Goal: Task Accomplishment & Management: Use online tool/utility

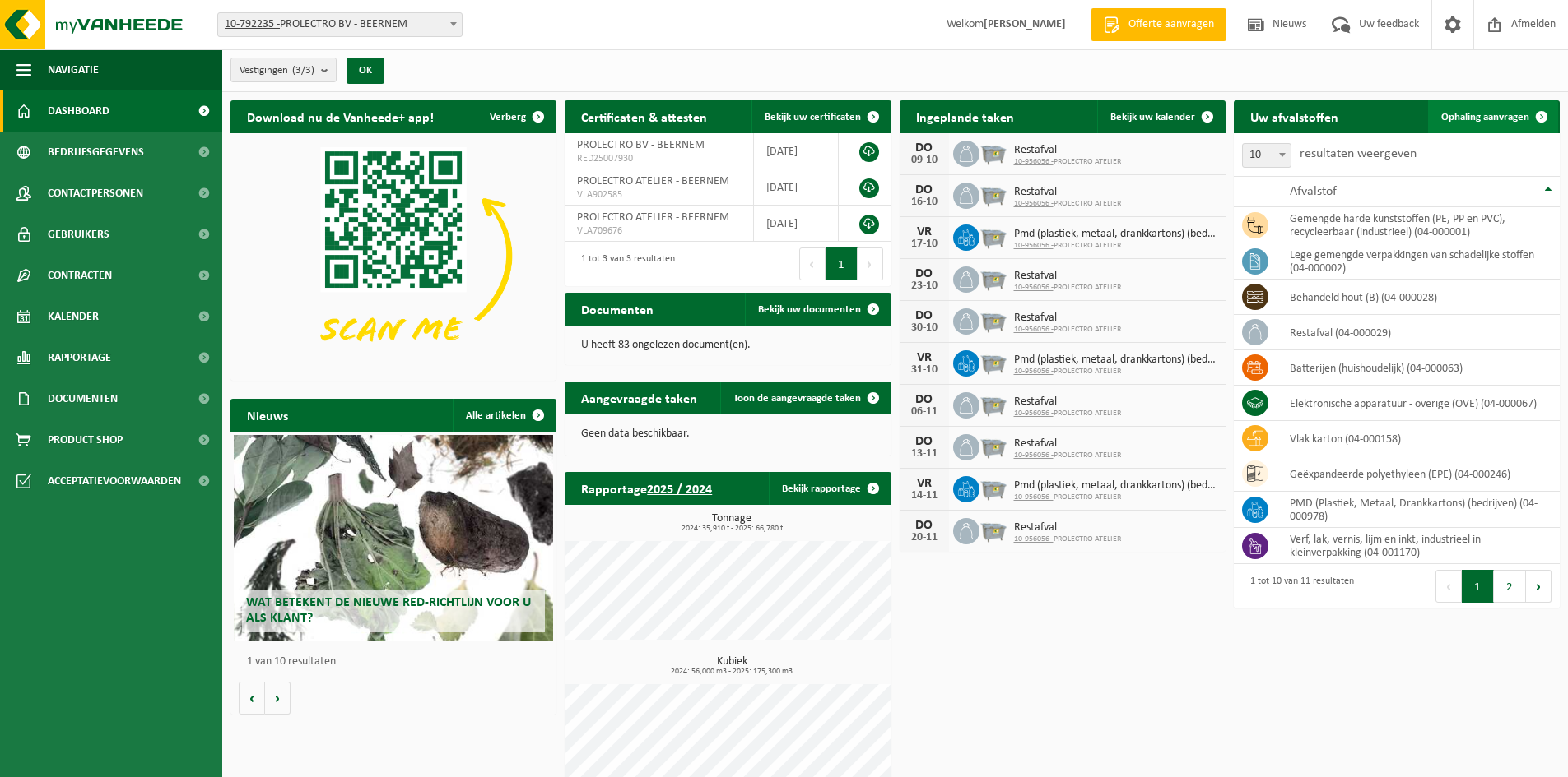
click at [1504, 116] on span "Ophaling aanvragen" at bounding box center [1485, 117] width 88 height 11
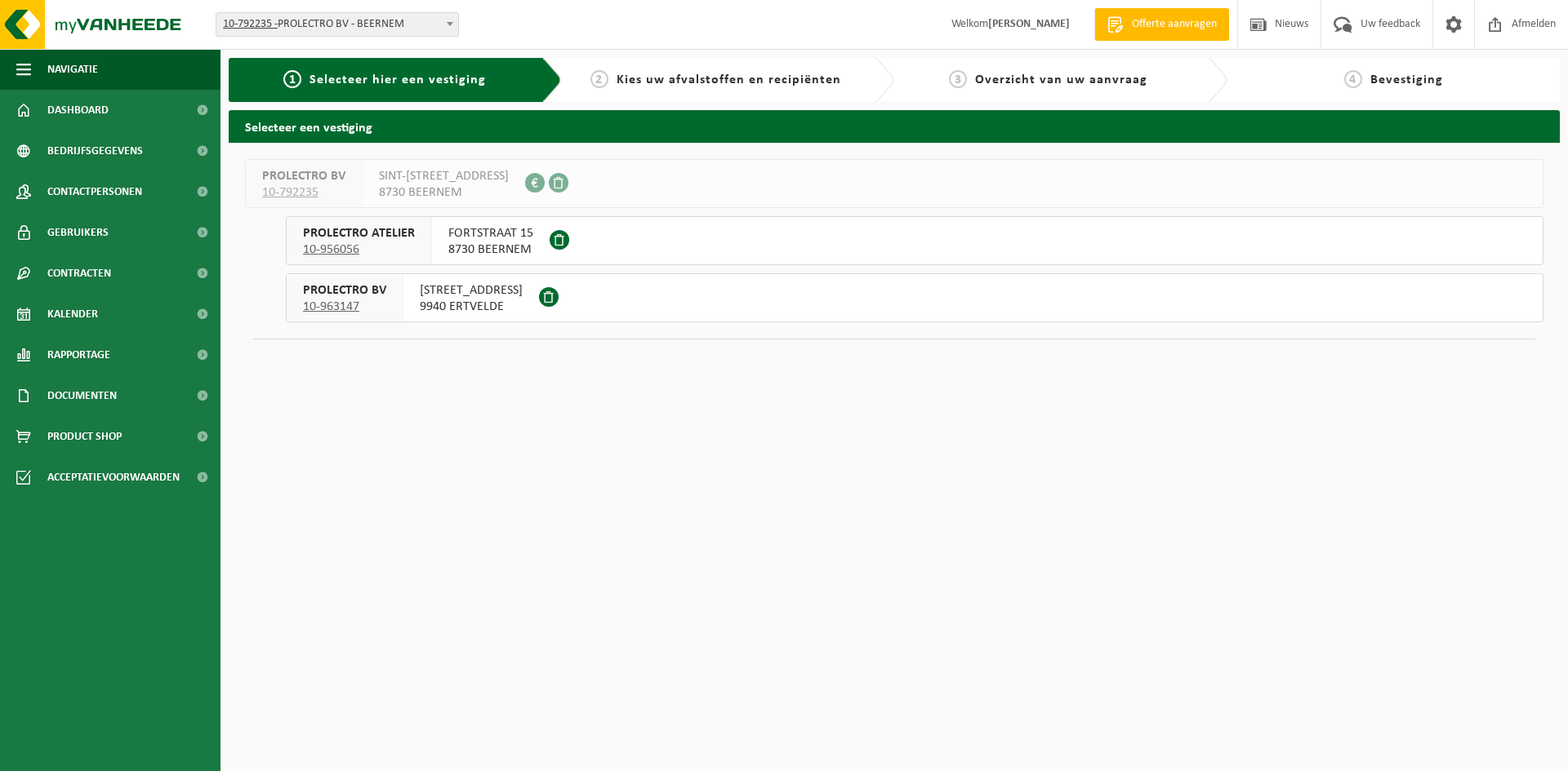
click at [513, 231] on span "FORTSTRAAT 15" at bounding box center [490, 233] width 85 height 16
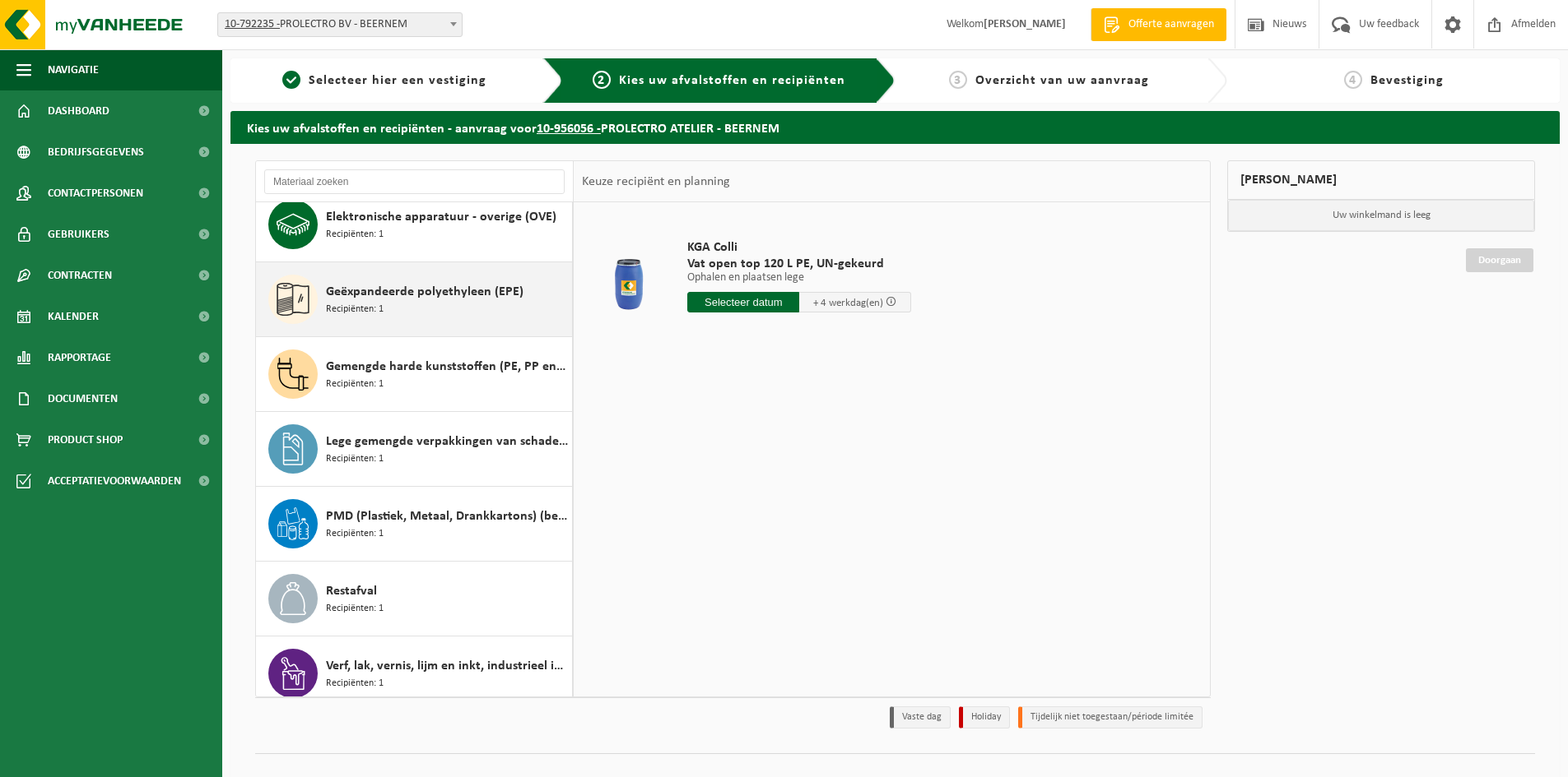
scroll to position [178, 0]
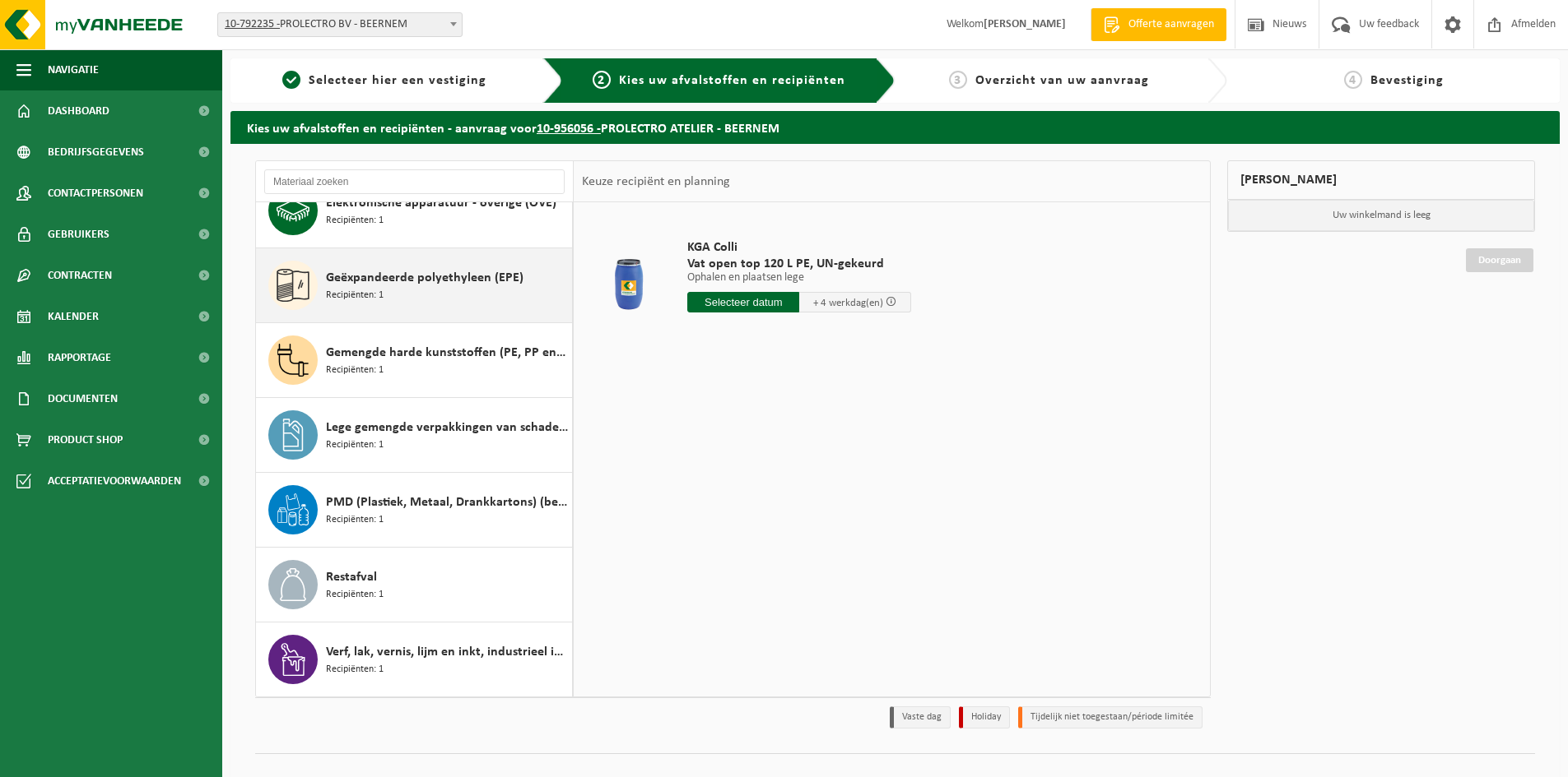
click at [448, 262] on div "Geëxpandeerde polyethyleen (EPE) Recipiënten: 1" at bounding box center [446, 285] width 242 height 49
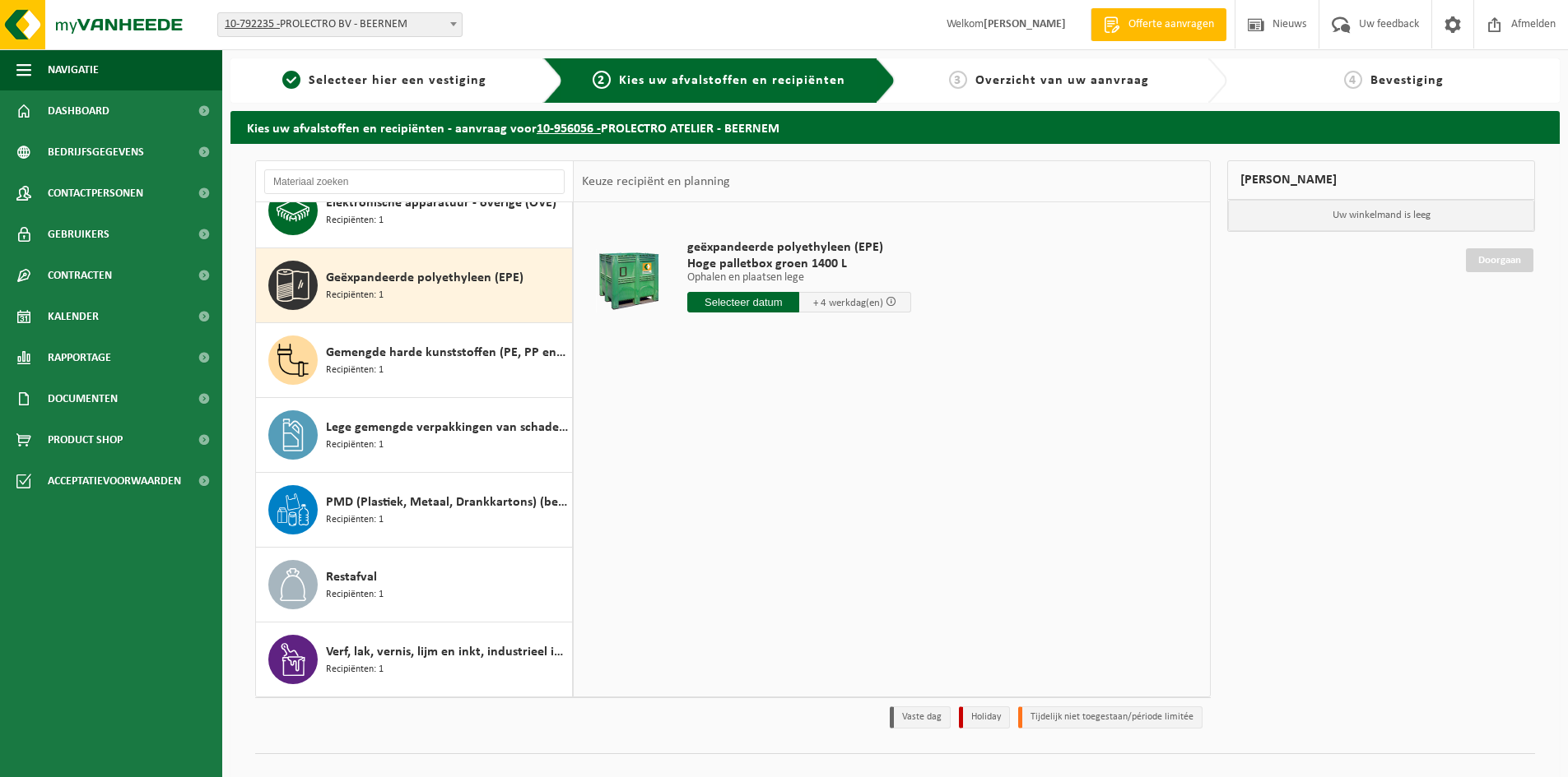
click at [703, 295] on input "text" at bounding box center [743, 302] width 112 height 21
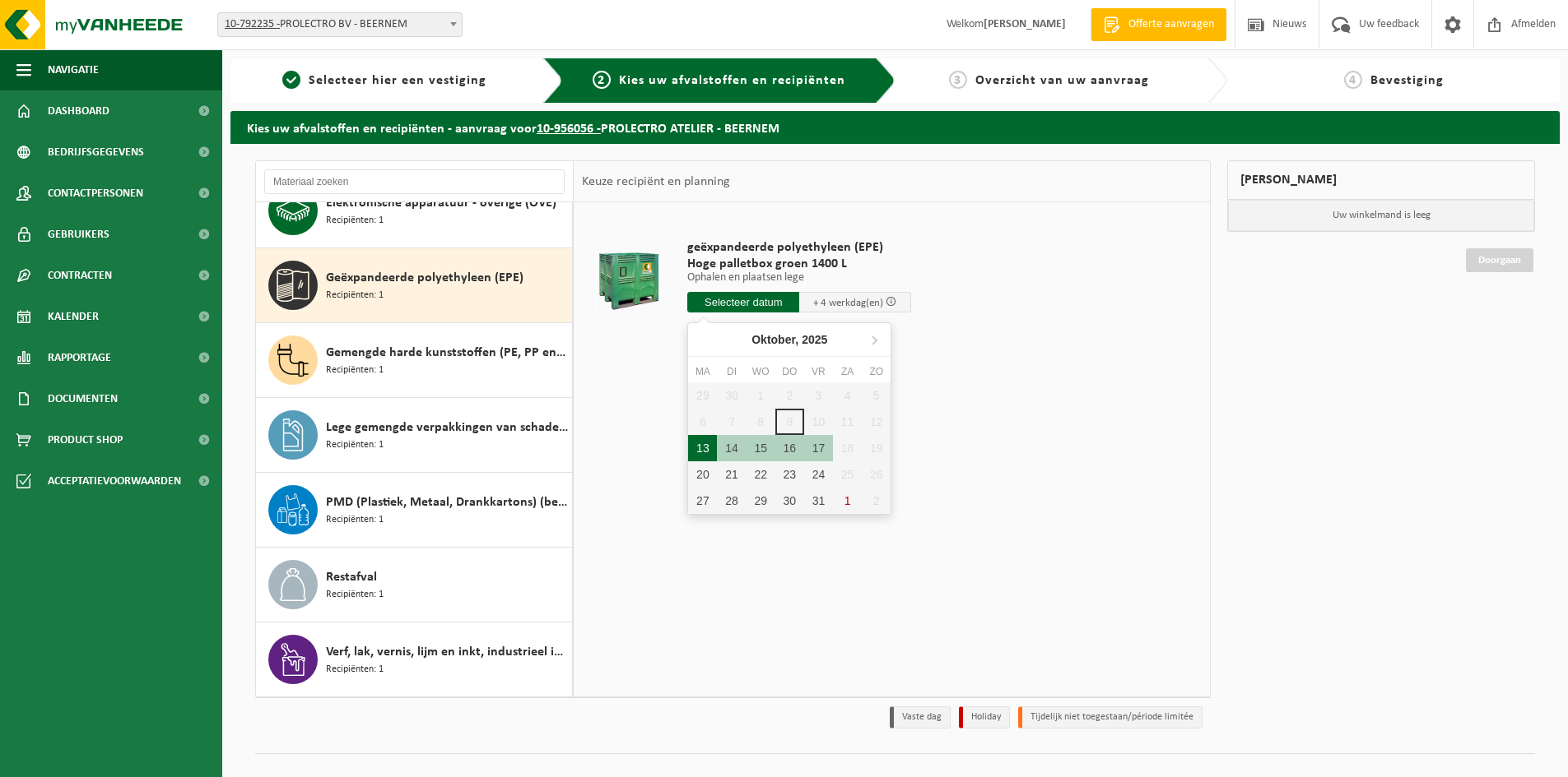
click at [707, 441] on div "13" at bounding box center [703, 448] width 29 height 26
type input "Van 2025-10-13"
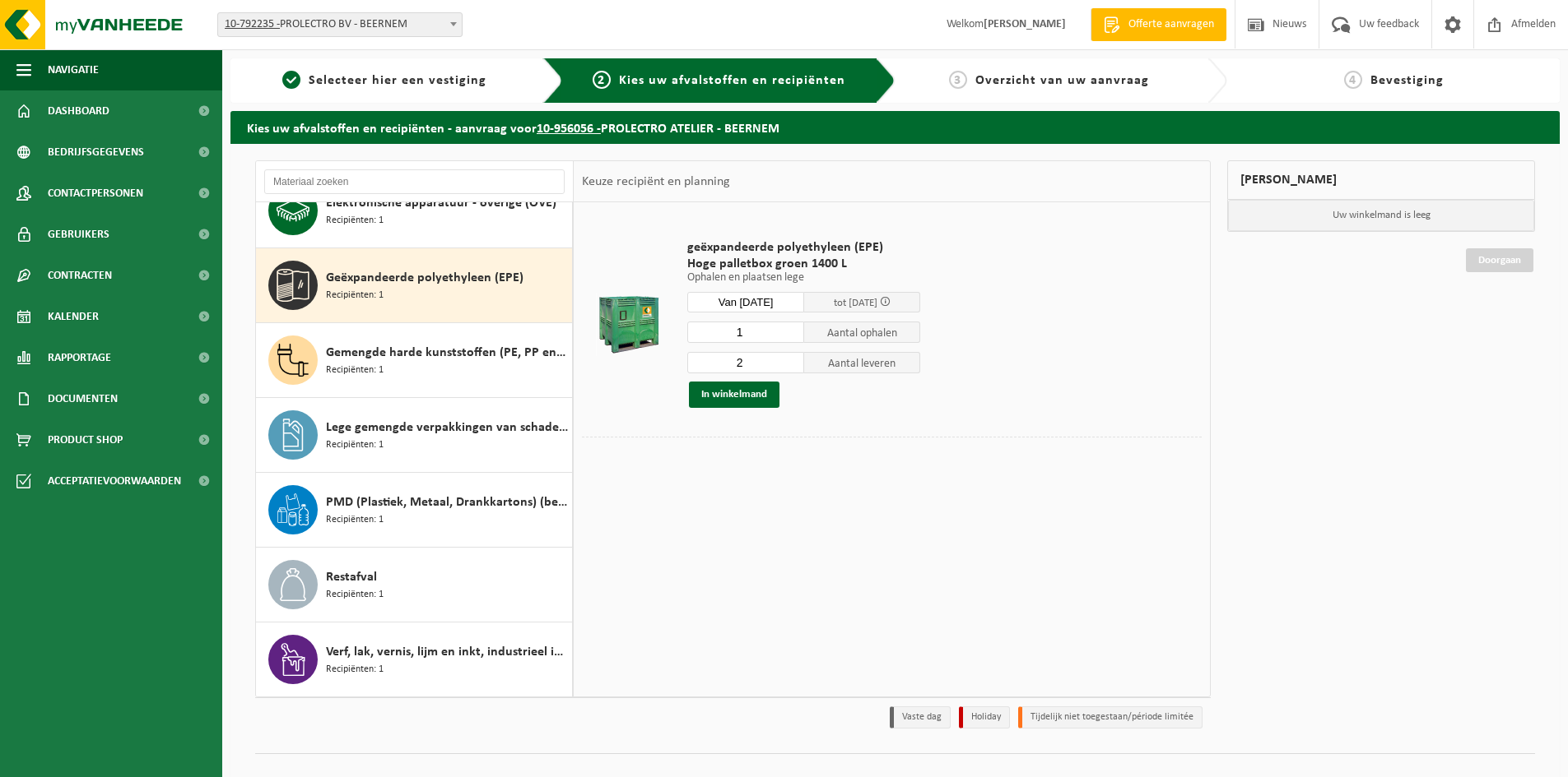
type input "1"
click at [791, 337] on input "1" at bounding box center [746, 333] width 117 height 22
type input "1"
click at [794, 369] on input "1" at bounding box center [746, 362] width 117 height 22
click at [755, 388] on button "In winkelmand" at bounding box center [734, 394] width 91 height 26
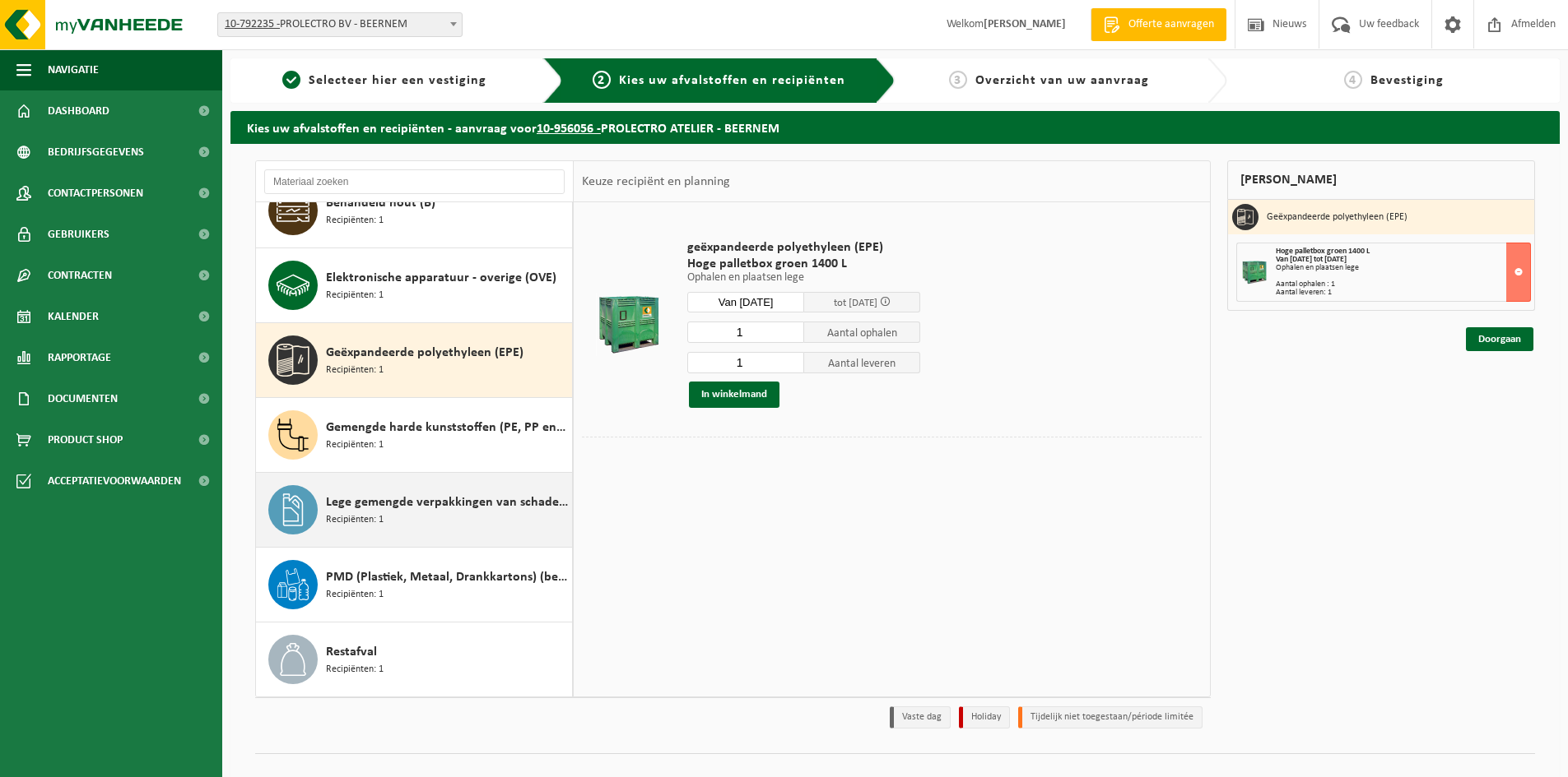
scroll to position [14, 0]
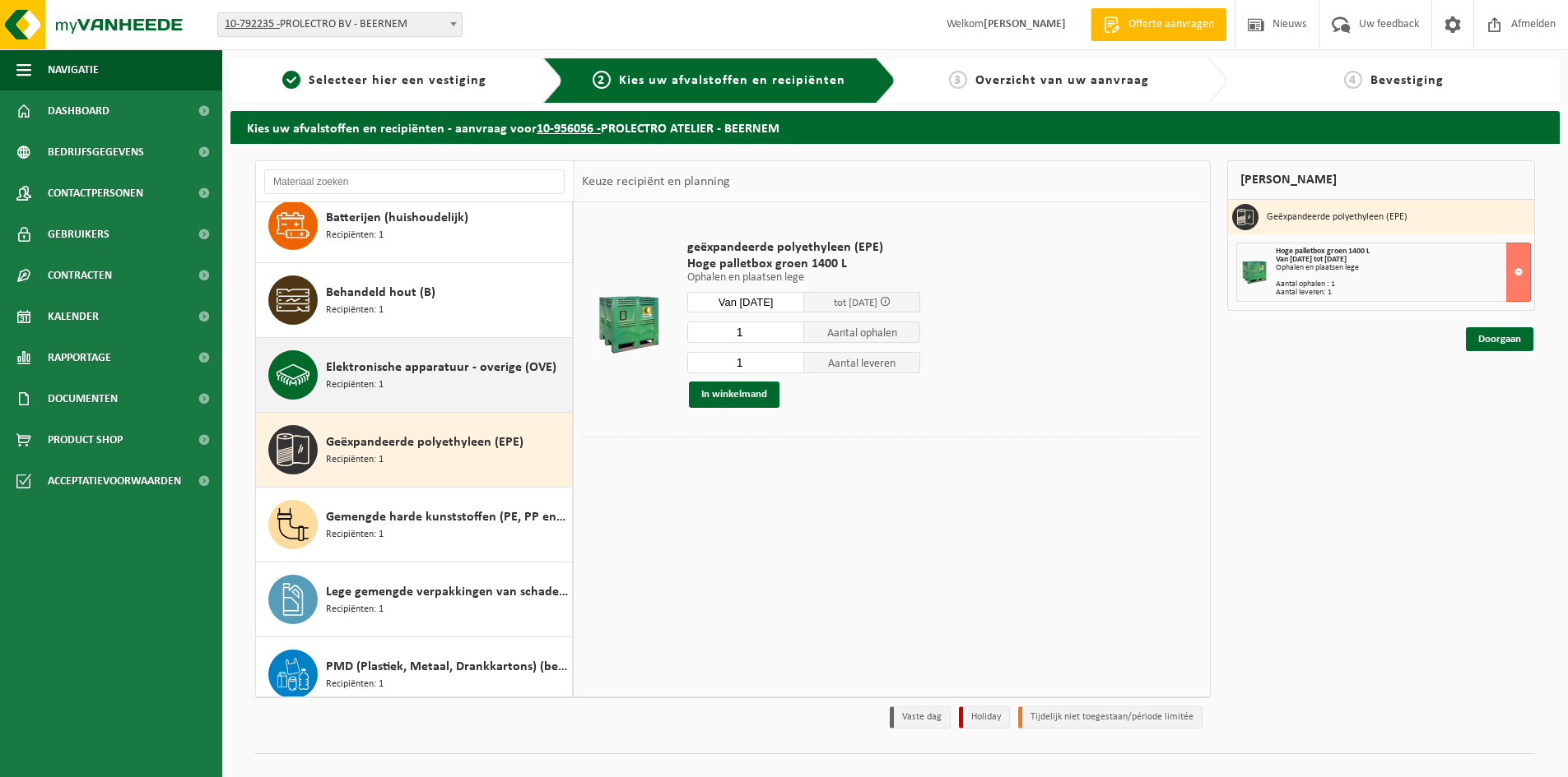
click at [410, 378] on div "Elektronische apparatuur - overige (OVE) Recipiënten: 1" at bounding box center [446, 375] width 242 height 49
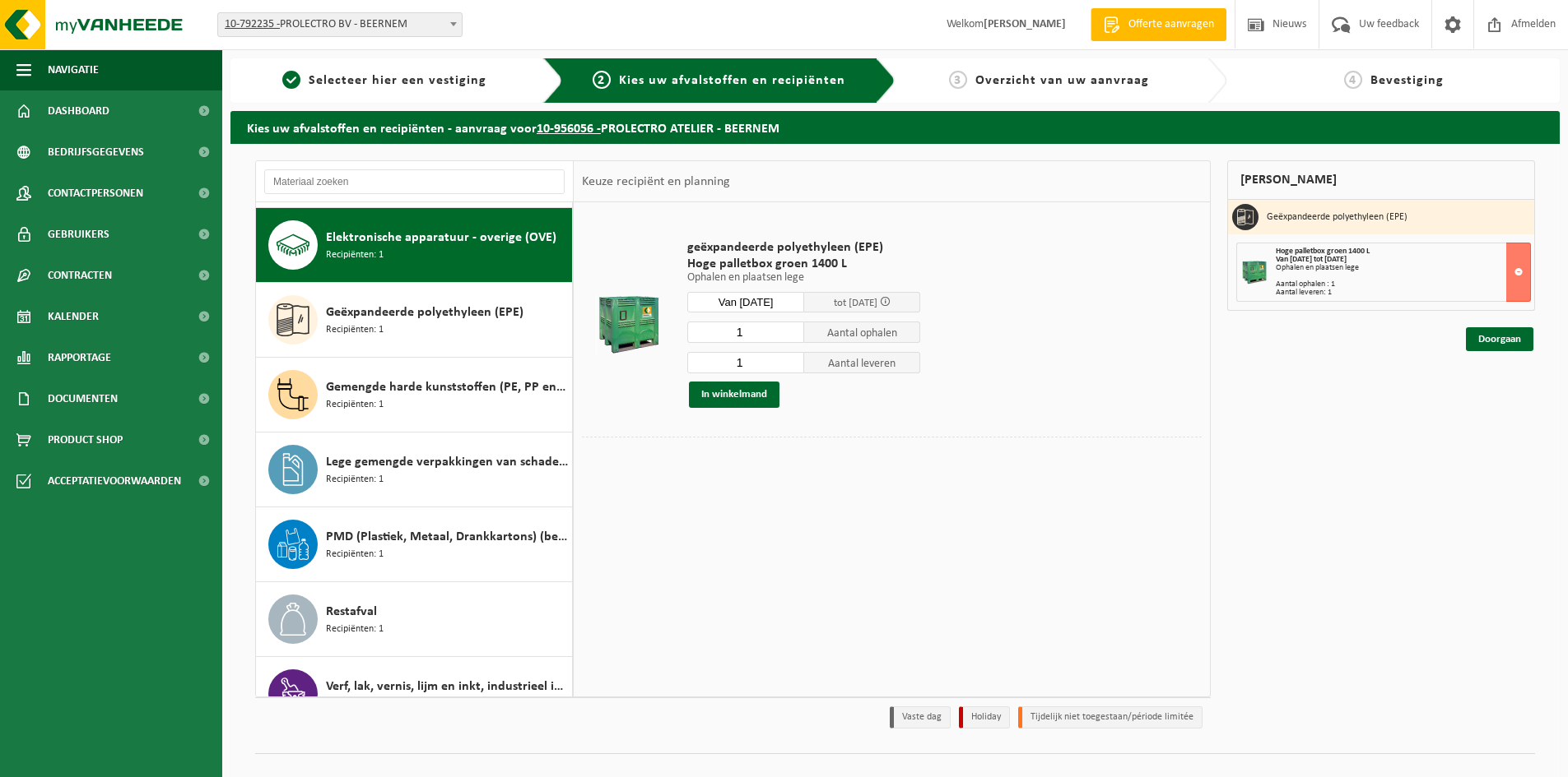
scroll to position [149, 0]
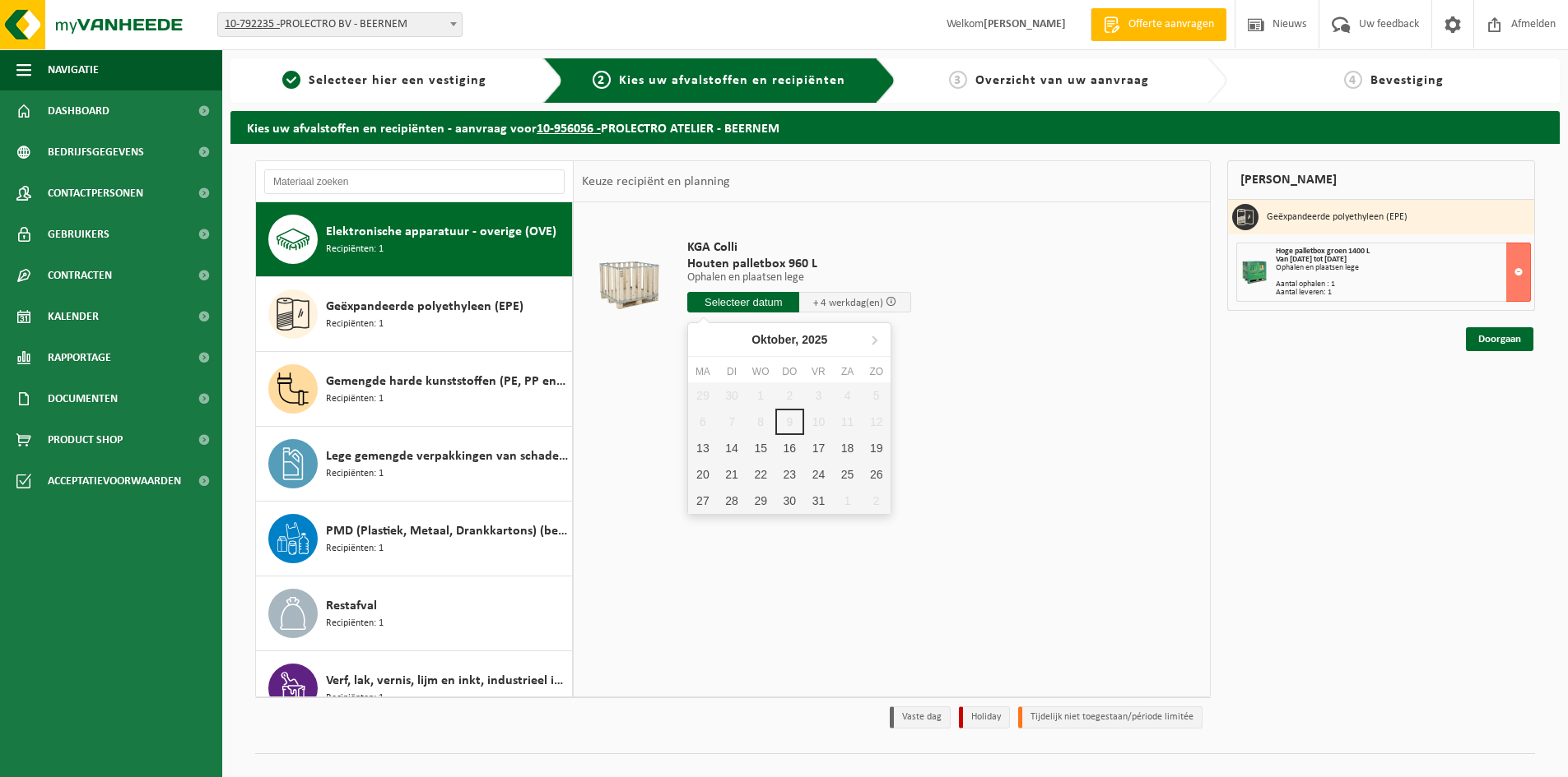
click at [753, 302] on input "text" at bounding box center [743, 302] width 112 height 21
click at [698, 448] on div "13" at bounding box center [703, 448] width 29 height 26
type input "Van 2025-10-13"
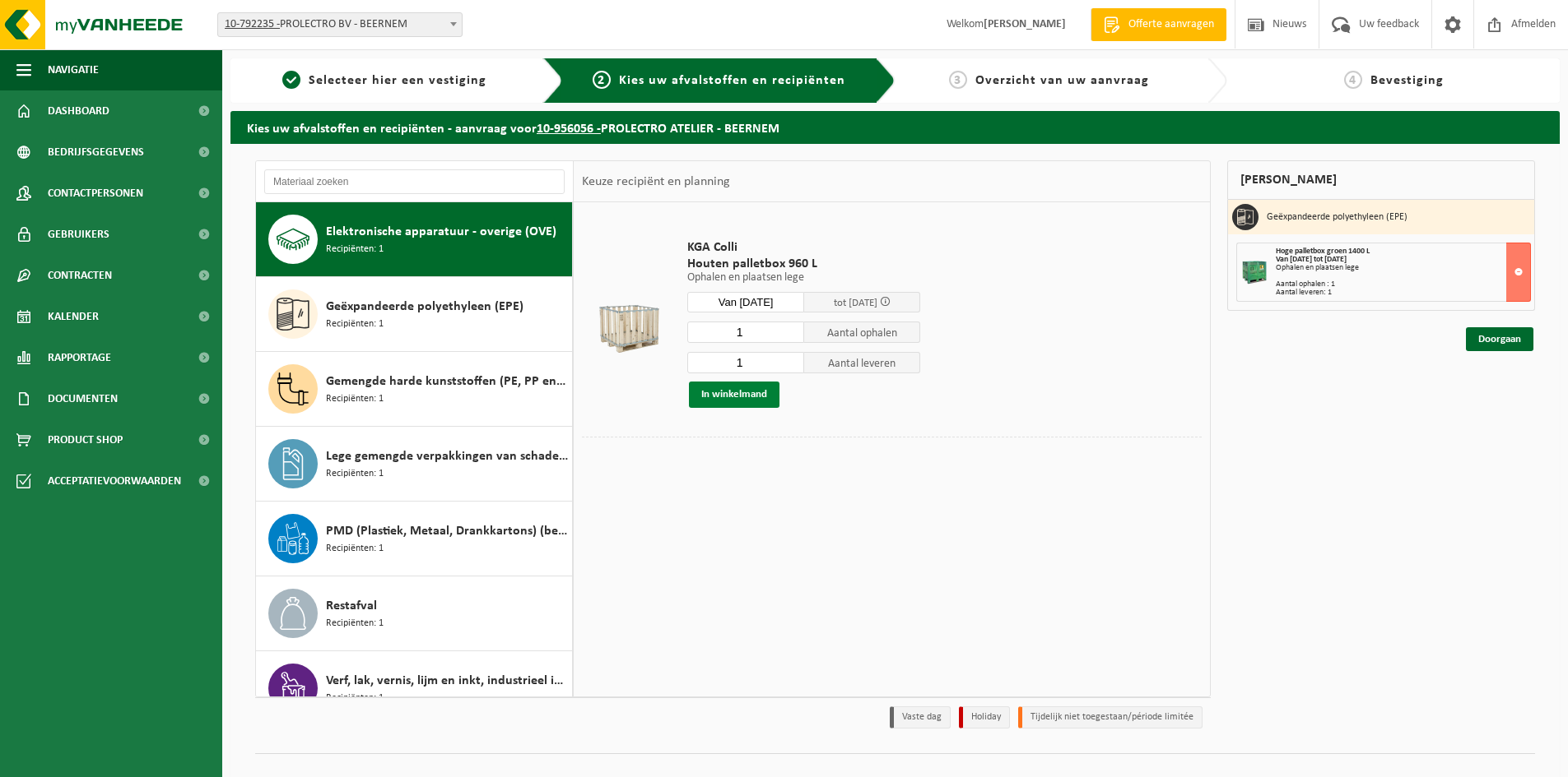
click at [740, 394] on button "In winkelmand" at bounding box center [734, 394] width 91 height 26
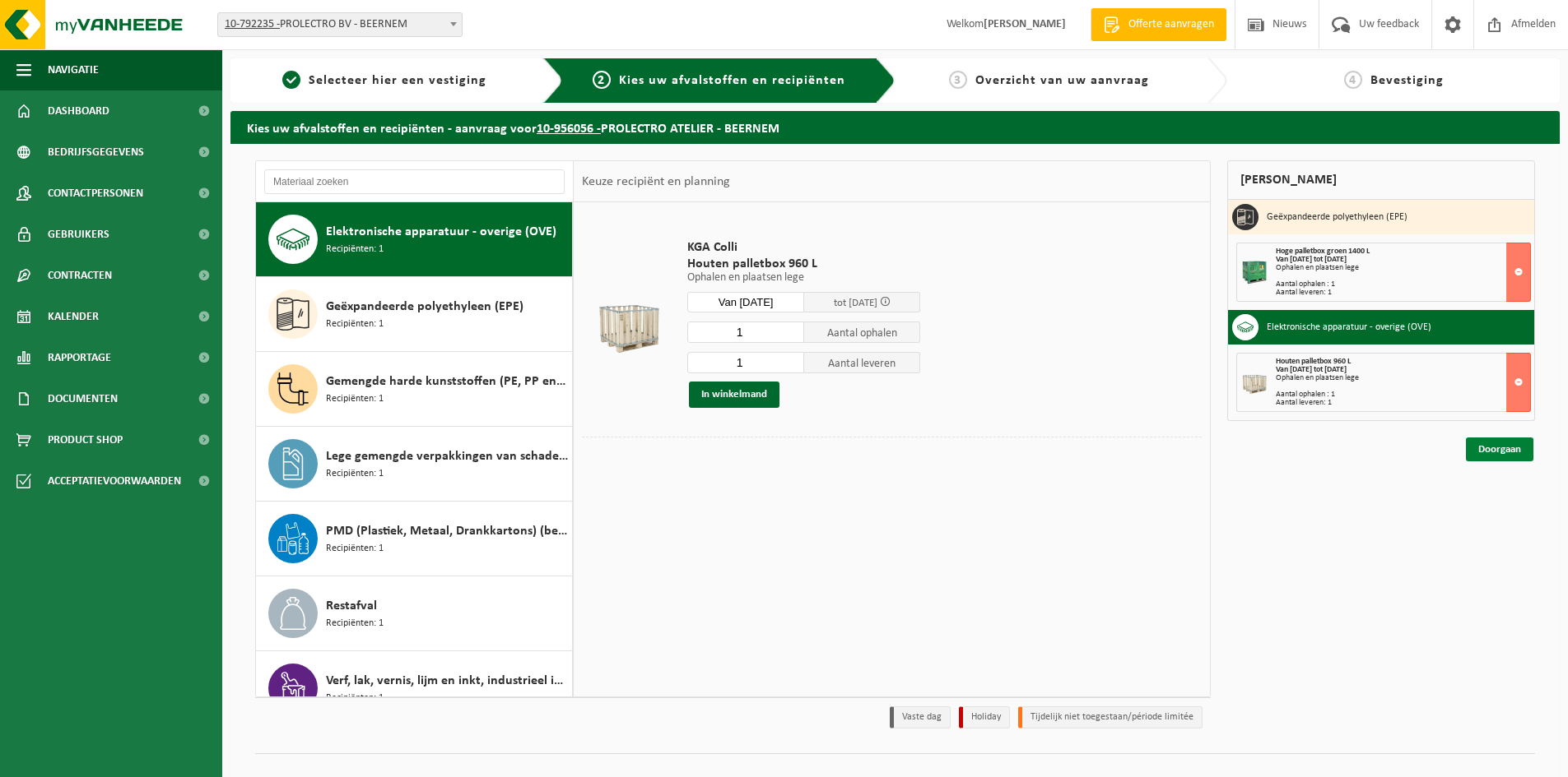
click at [1482, 448] on link "Doorgaan" at bounding box center [1499, 450] width 67 height 24
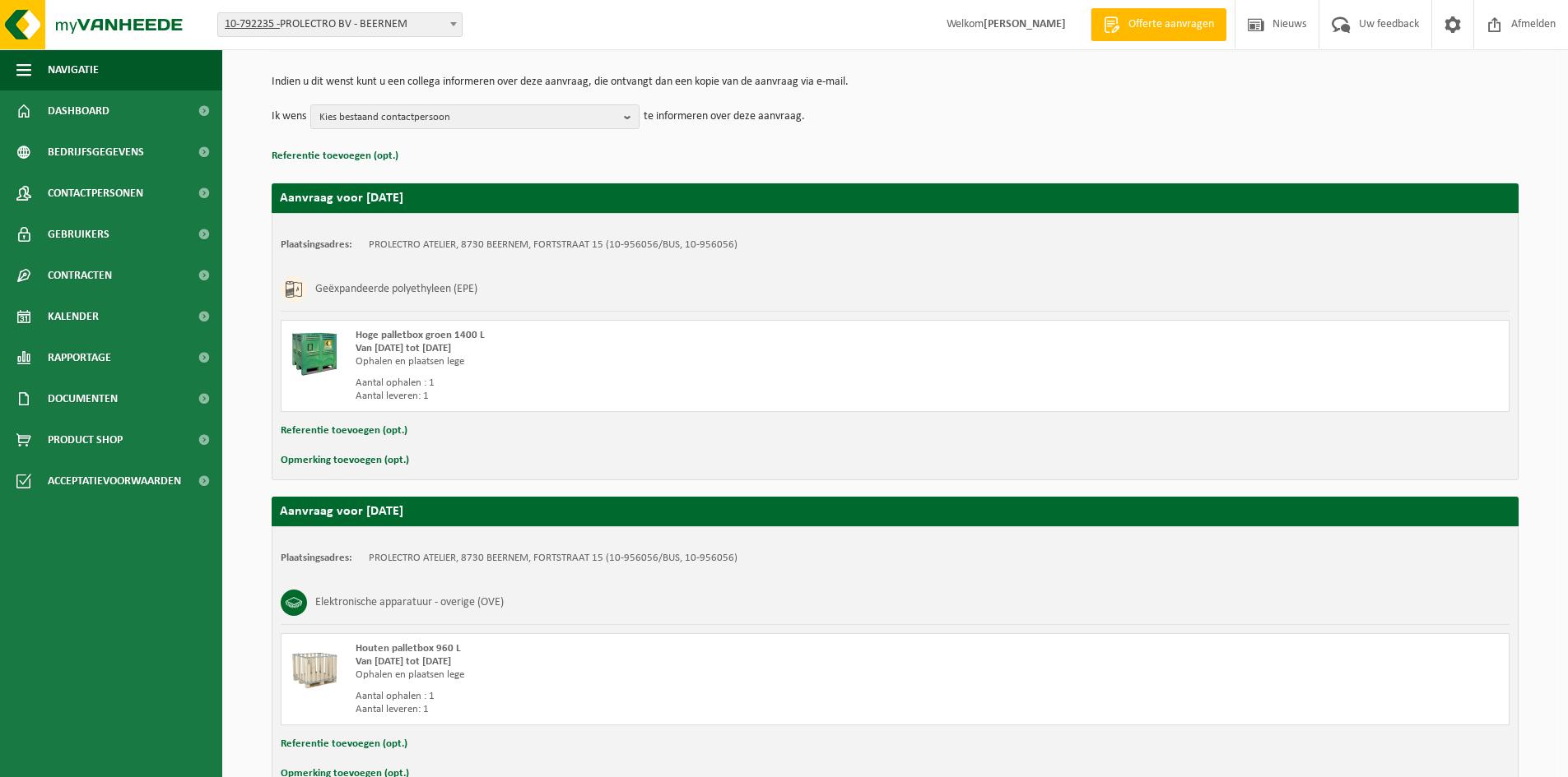
scroll to position [255, 0]
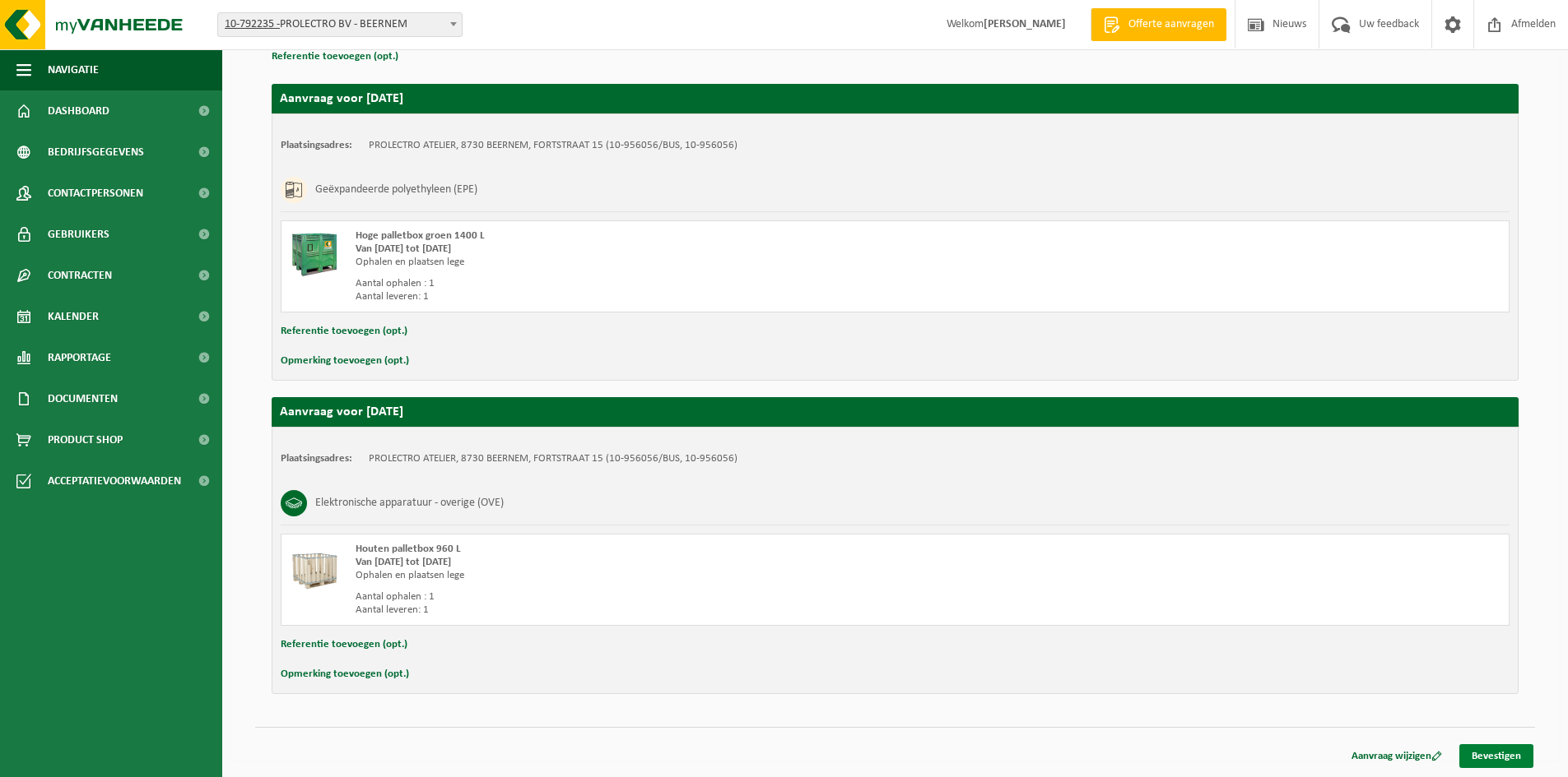
click at [1510, 755] on link "Bevestigen" at bounding box center [1496, 756] width 74 height 24
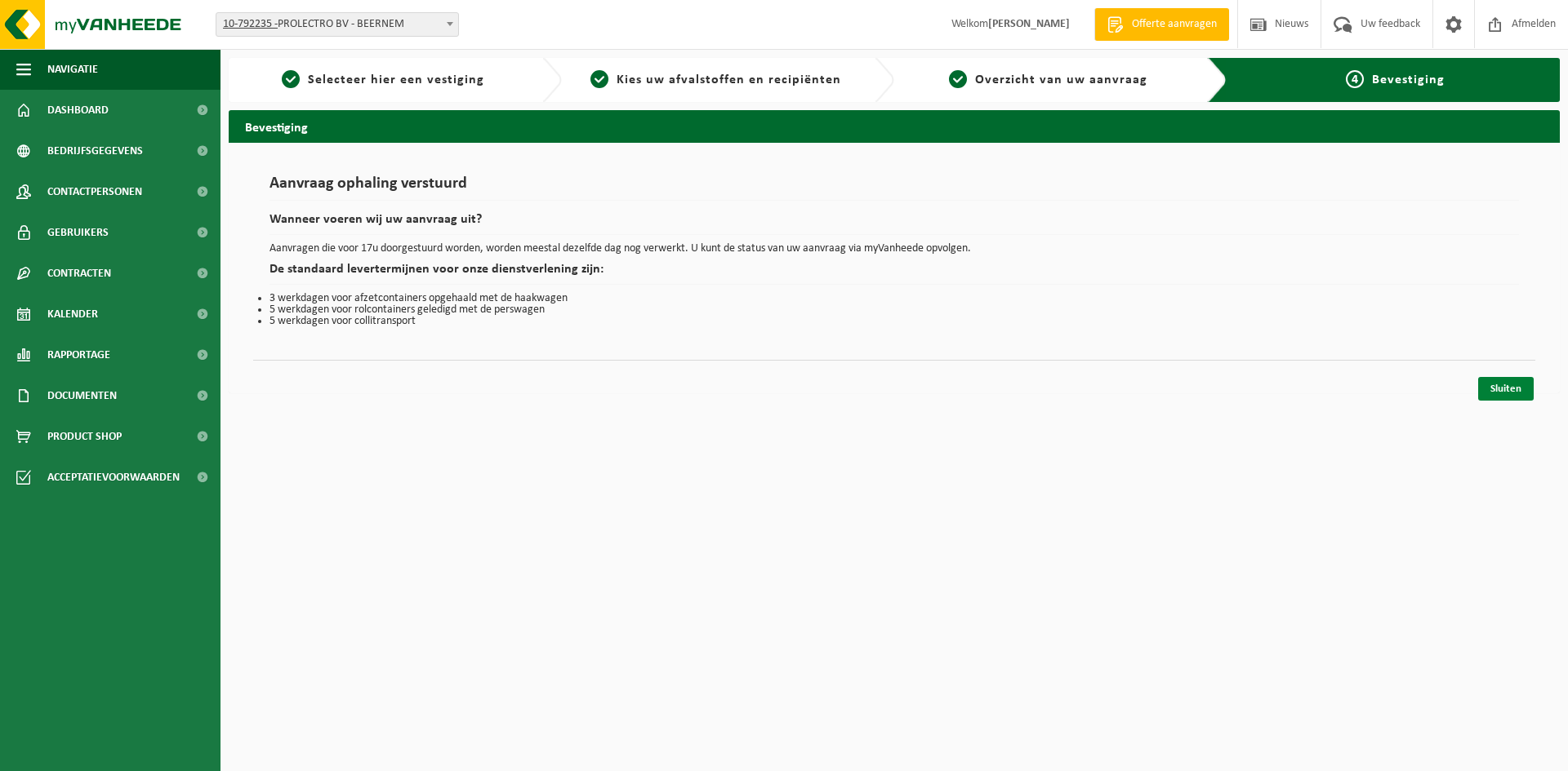
click at [1514, 389] on link "Sluiten" at bounding box center [1506, 389] width 55 height 24
